Goal: Book appointment/travel/reservation

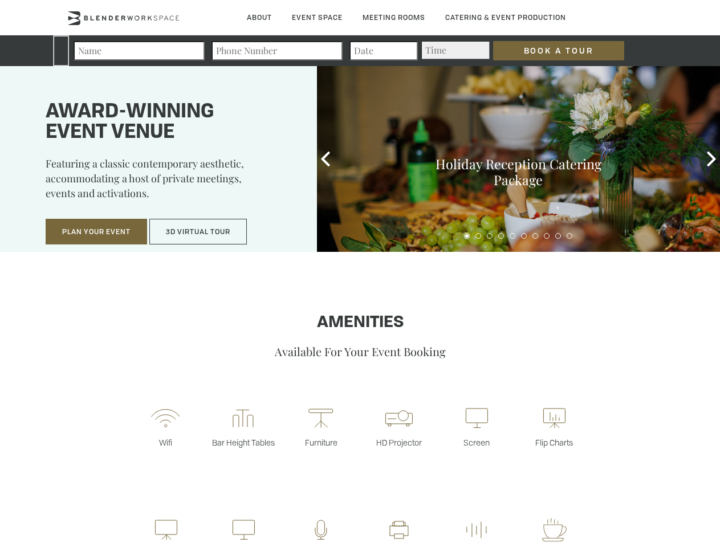
click at [550, 51] on input "Book a Tour" at bounding box center [558, 50] width 131 height 19
click at [96, 232] on button "Plan Your Event" at bounding box center [96, 232] width 101 height 26
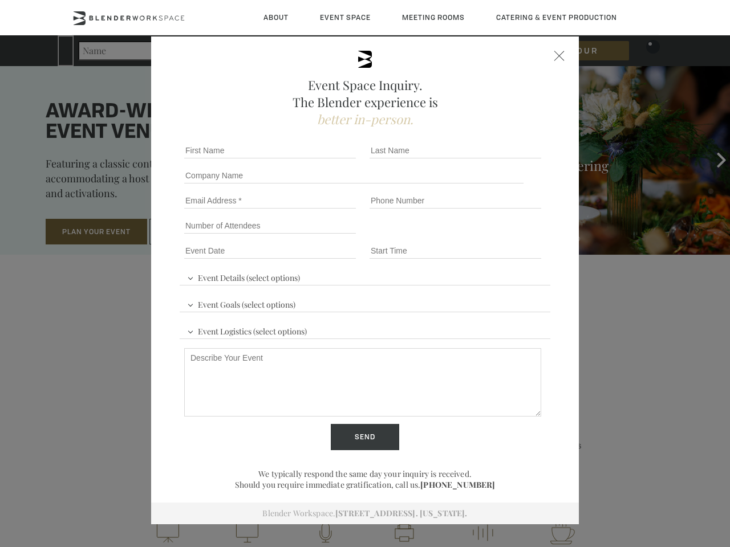
click at [198, 232] on button "3D Virtual Tour" at bounding box center [197, 232] width 97 height 26
click at [326, 159] on div "First name *" at bounding box center [272, 150] width 185 height 25
click at [712, 159] on div "Event Space Inquiry. The Blender experience is better in-person. Event Details …" at bounding box center [365, 273] width 730 height 547
click at [467, 236] on fieldset "Number of Attendees Budget Range" at bounding box center [365, 225] width 371 height 25
click at [478, 236] on fieldset "Number of Attendees Budget Range" at bounding box center [365, 225] width 371 height 25
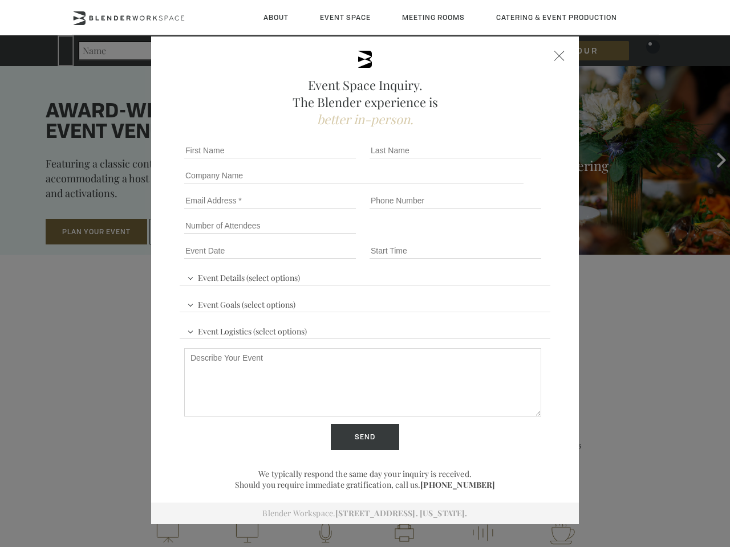
click at [490, 236] on fieldset "Number of Attendees Budget Range" at bounding box center [365, 225] width 371 height 25
click at [501, 236] on fieldset "Number of Attendees Budget Range" at bounding box center [365, 225] width 371 height 25
click at [513, 236] on fieldset "Number of Attendees Budget Range" at bounding box center [365, 225] width 371 height 25
